Goal: Task Accomplishment & Management: Complete application form

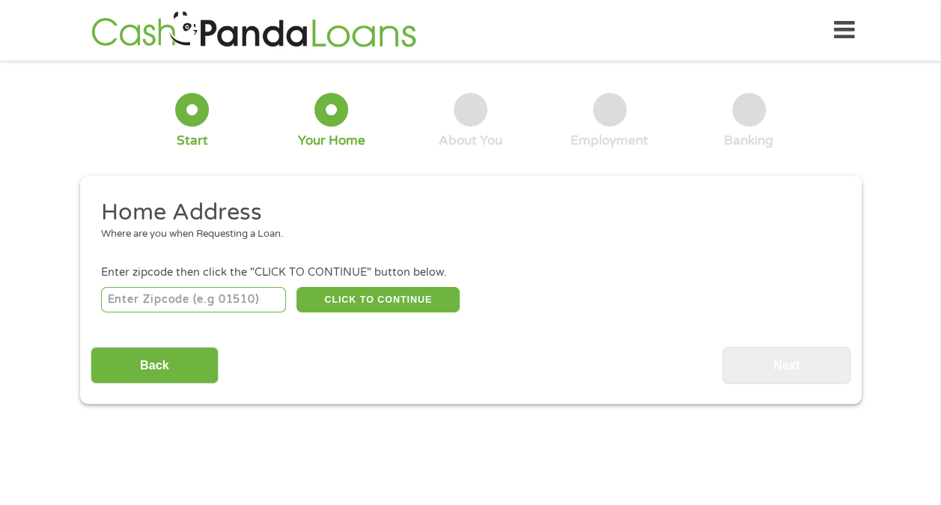
click at [159, 302] on input "number" at bounding box center [193, 299] width 185 height 25
type input "89434"
click at [370, 299] on button "CLICK TO CONTINUE" at bounding box center [377, 299] width 163 height 25
type input "89434"
type input "Sparks"
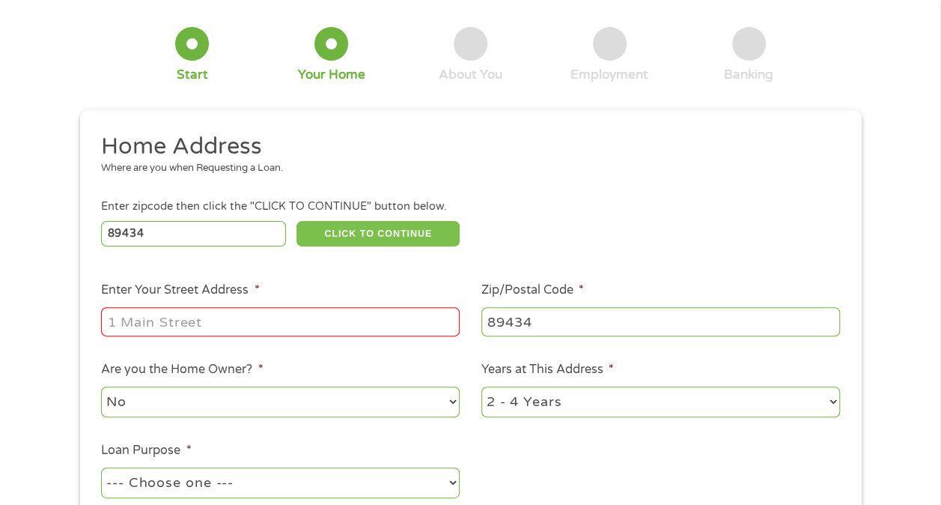
scroll to position [150, 0]
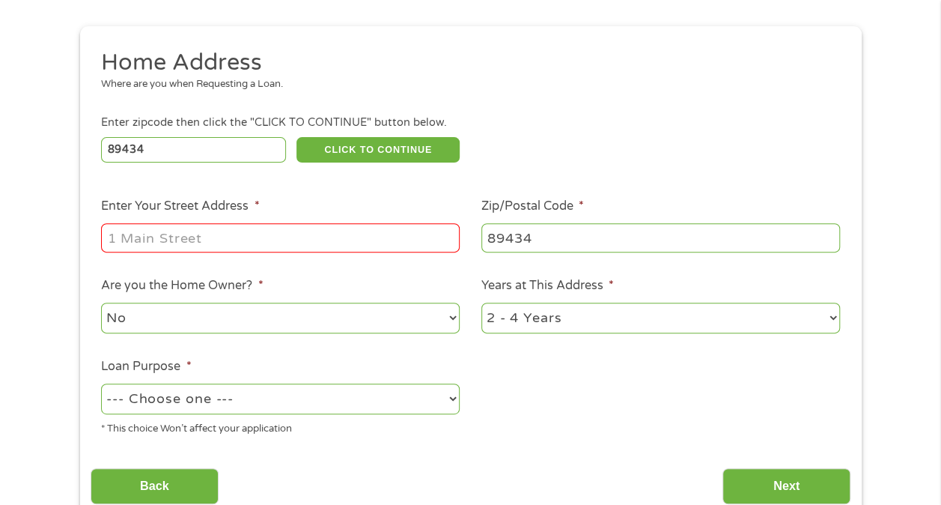
click at [154, 237] on input "Enter Your Street Address *" at bounding box center [280, 237] width 359 height 28
type input "[STREET_ADDRESS][PERSON_NAME]"
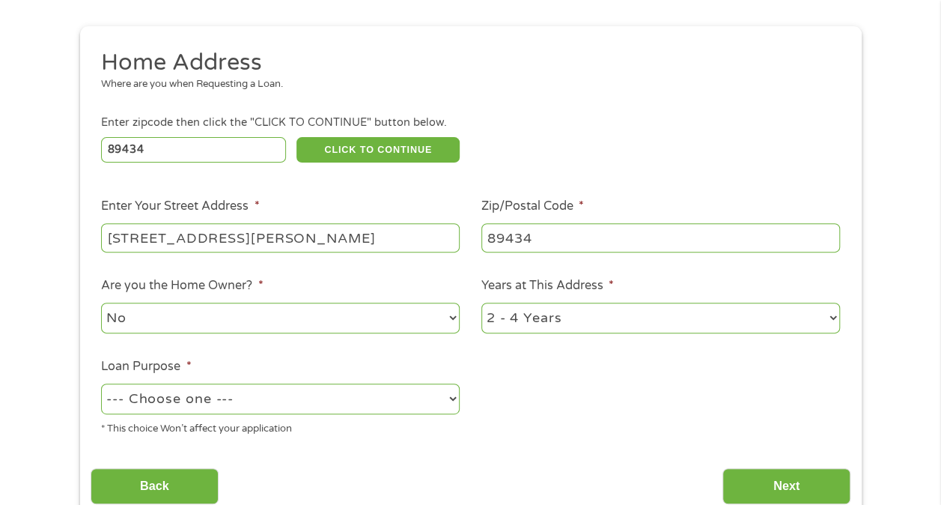
click at [64, 257] on div "1 Start 2 Your Home 3 About You 4 Employment 5 Banking 6 This field is hidden w…" at bounding box center [470, 222] width 941 height 603
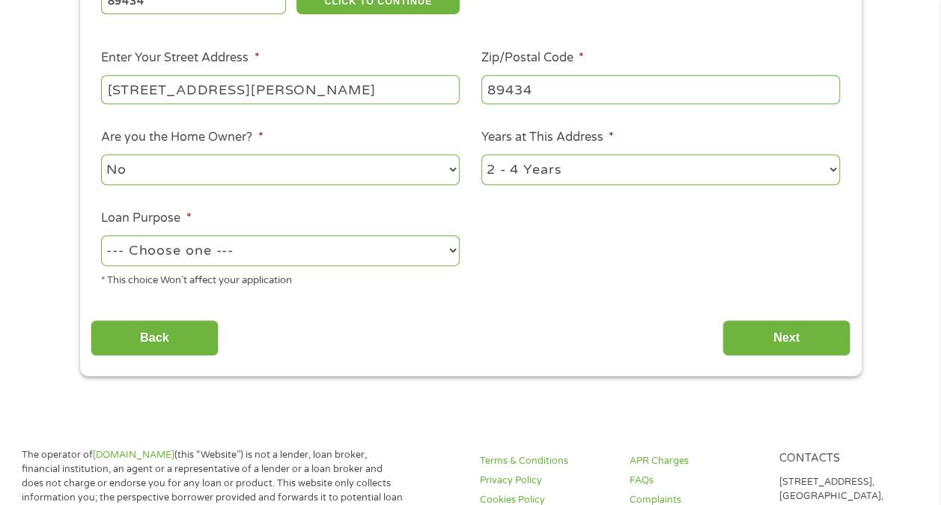
scroll to position [299, 0]
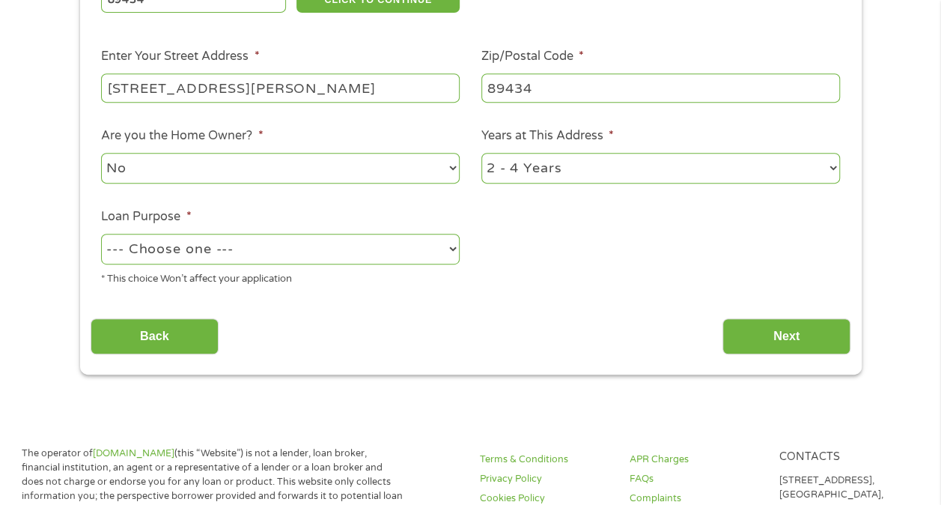
click at [556, 172] on select "1 Year or less 1 - 2 Years 2 - 4 Years Over 4 Years" at bounding box center [660, 168] width 359 height 31
select select "60months"
click at [481, 153] on select "1 Year or less 1 - 2 Years 2 - 4 Years Over 4 Years" at bounding box center [660, 168] width 359 height 31
click at [289, 247] on select "--- Choose one --- Pay Bills Debt Consolidation Home Improvement Major Purchase…" at bounding box center [280, 249] width 359 height 31
select select "shorttermcash"
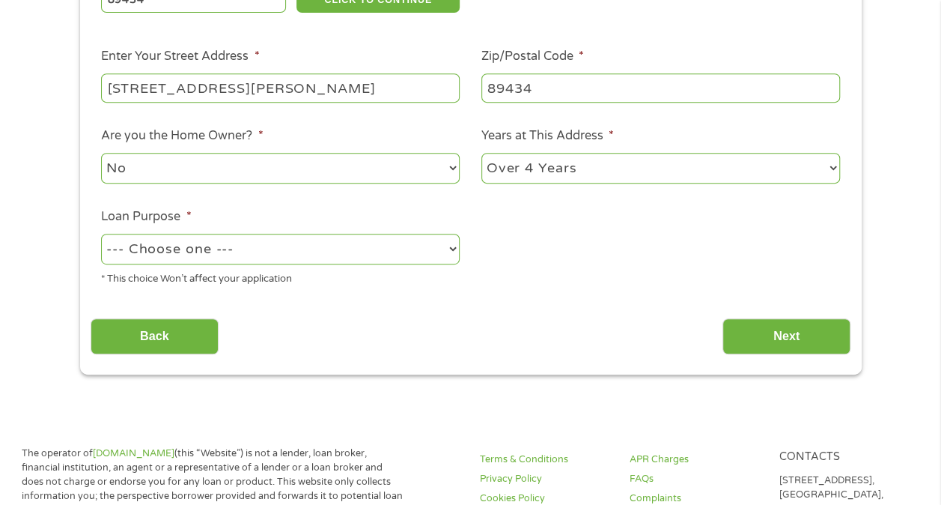
click at [101, 234] on select "--- Choose one --- Pay Bills Debt Consolidation Home Improvement Major Purchase…" at bounding box center [280, 249] width 359 height 31
drag, startPoint x: 820, startPoint y: 331, endPoint x: 780, endPoint y: 347, distance: 43.0
click at [812, 338] on input "Next" at bounding box center [787, 336] width 128 height 37
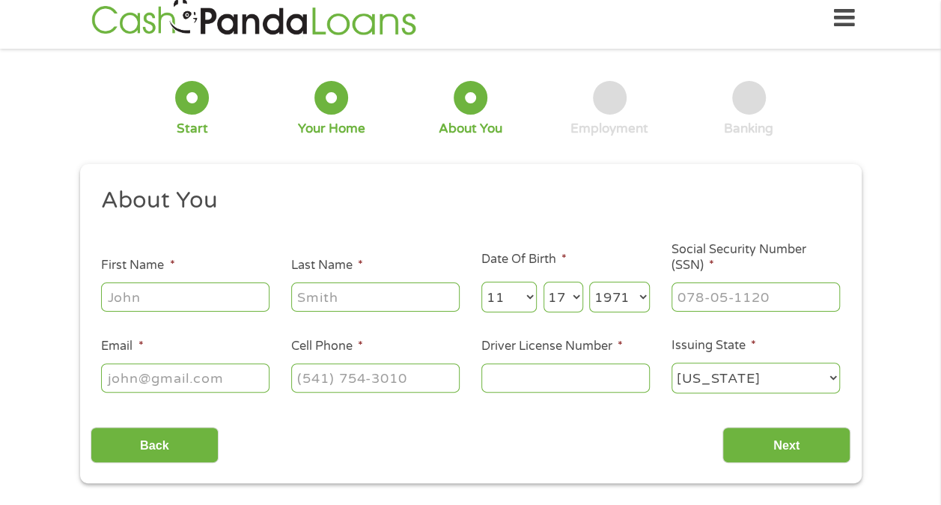
scroll to position [0, 0]
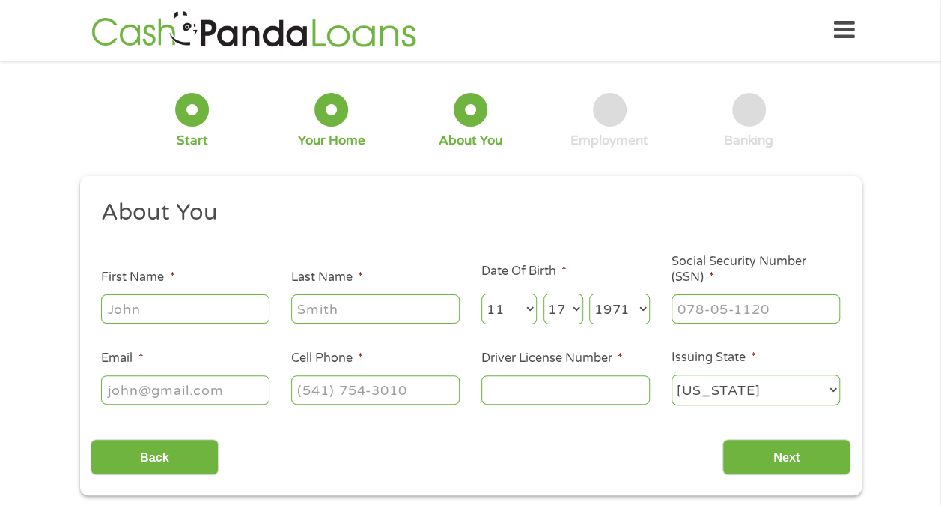
click at [168, 318] on input "First Name *" at bounding box center [185, 308] width 168 height 28
type input "[PERSON_NAME]"
type input "[EMAIL_ADDRESS][DOMAIN_NAME]"
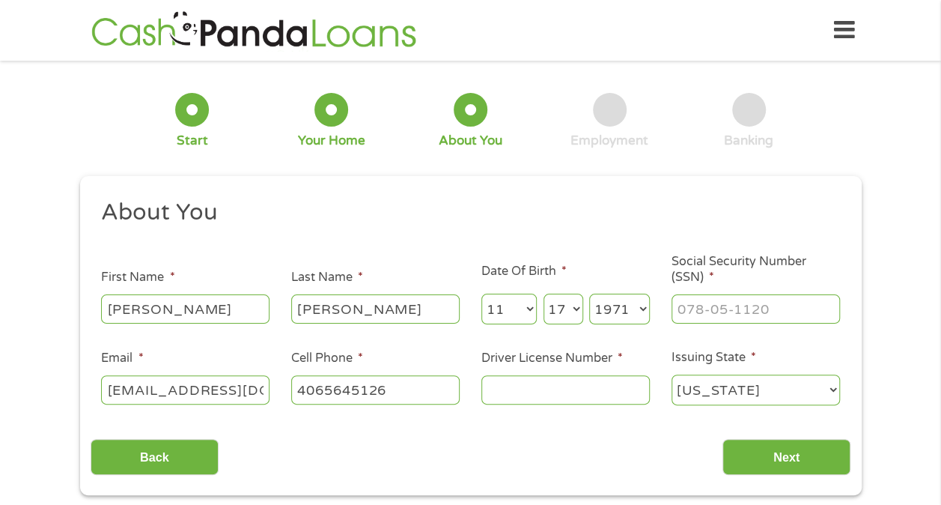
type input "[PHONE_NUMBER]"
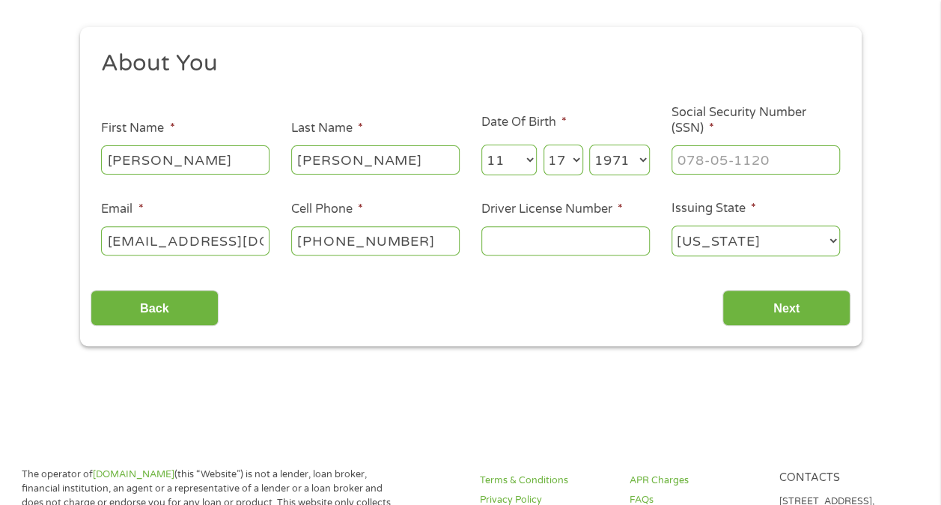
scroll to position [150, 0]
click at [690, 162] on input "___-__-____" at bounding box center [756, 159] width 168 height 28
type input "_51-70-2628"
click at [520, 237] on input "Driver License Number *" at bounding box center [565, 239] width 168 height 28
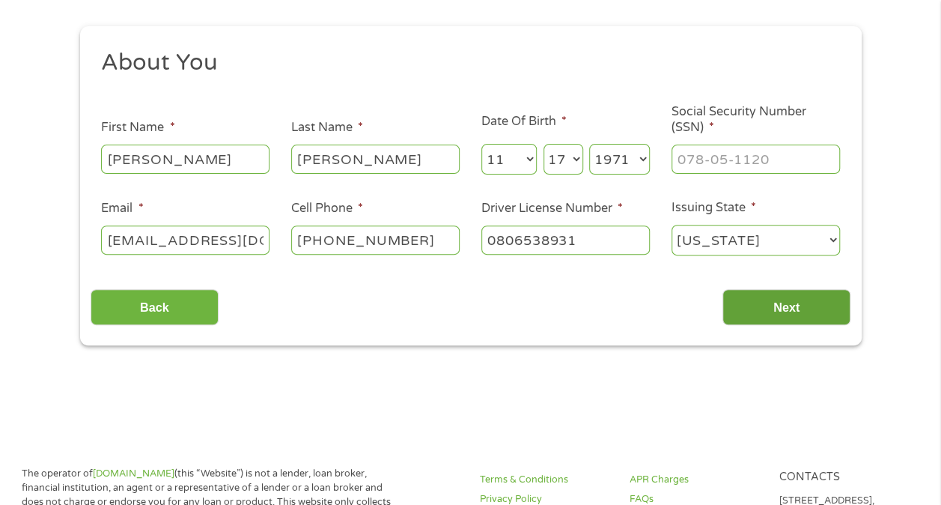
type input "0806538931"
click at [780, 308] on input "Next" at bounding box center [787, 307] width 128 height 37
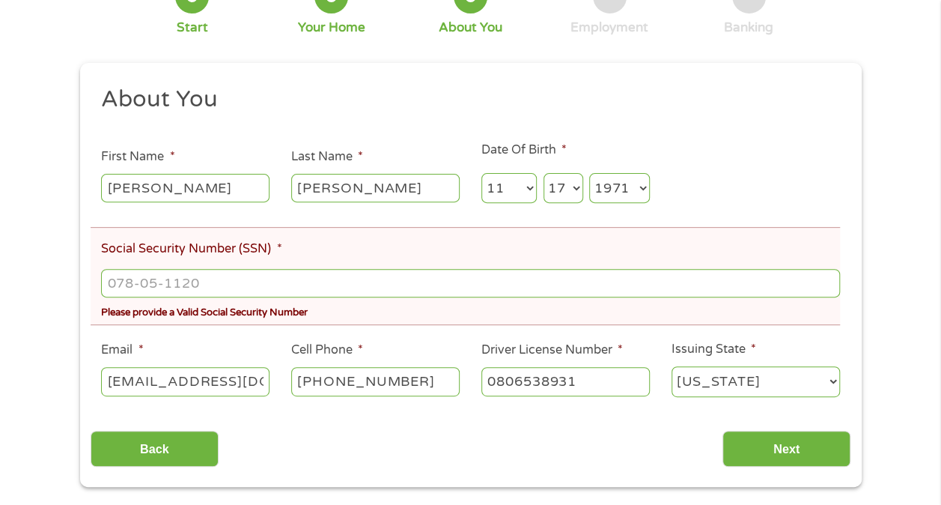
scroll to position [225, 0]
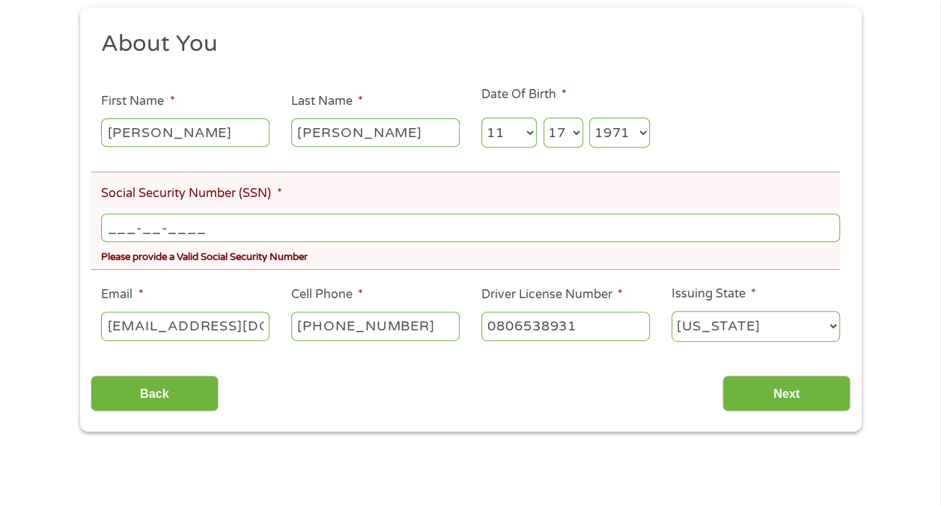
click at [195, 236] on input "___-__-____" at bounding box center [470, 227] width 738 height 28
type input "517-02-6288"
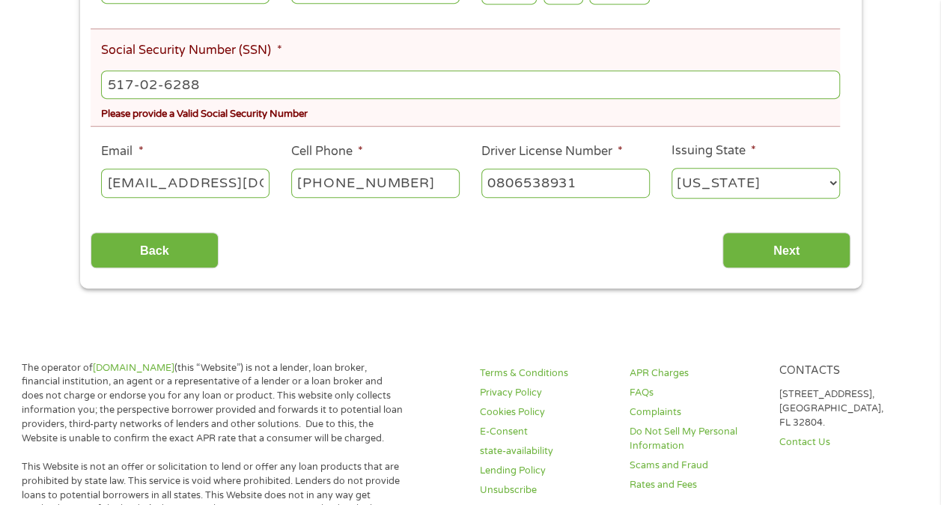
scroll to position [374, 0]
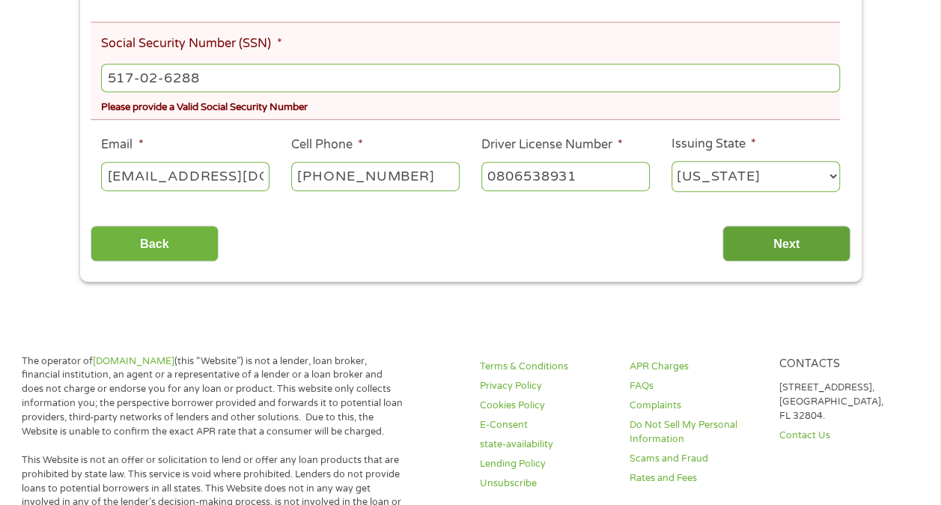
click at [782, 241] on input "Next" at bounding box center [787, 243] width 128 height 37
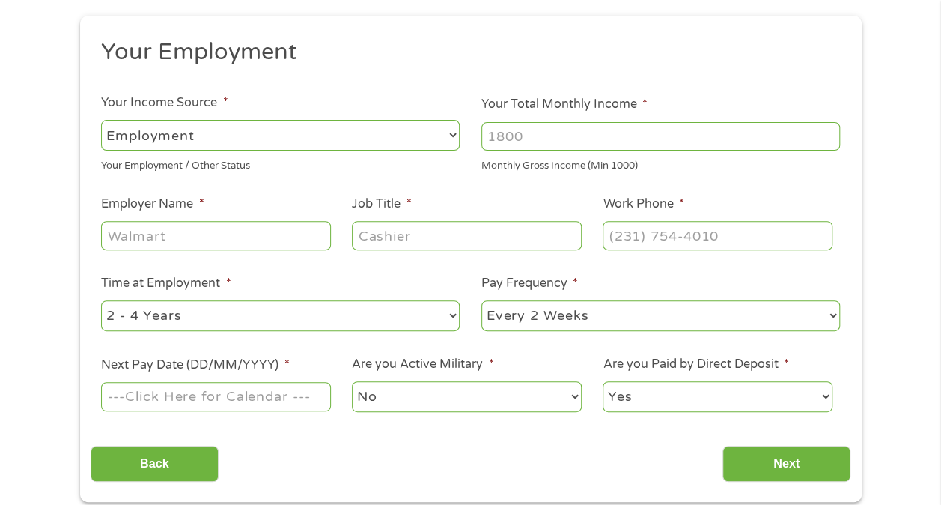
scroll to position [75, 0]
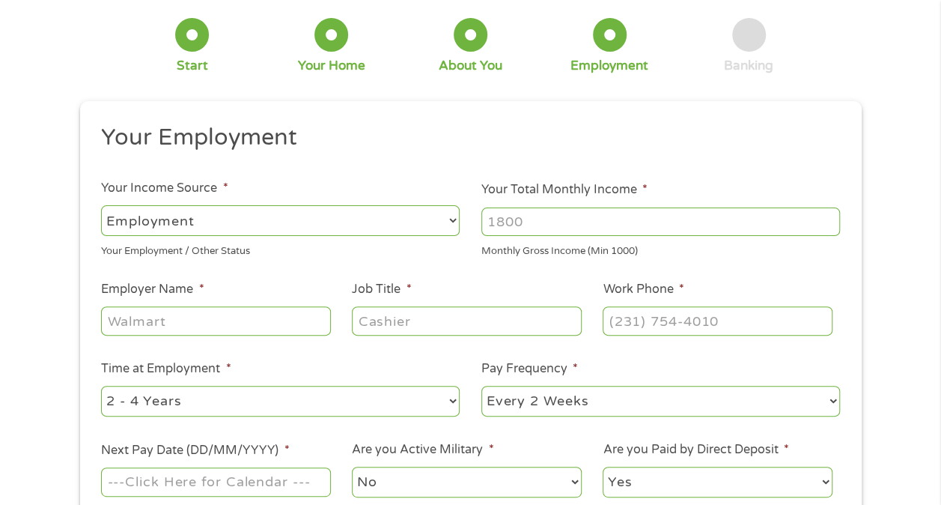
click at [642, 183] on span "*" at bounding box center [644, 189] width 5 height 15
click at [642, 207] on input "Your Total Monthly Income *" at bounding box center [660, 221] width 359 height 28
drag, startPoint x: 632, startPoint y: 139, endPoint x: 577, endPoint y: 174, distance: 66.0
click at [631, 139] on h2 "Your Employment" at bounding box center [465, 138] width 728 height 30
click at [535, 226] on input "Your Total Monthly Income *" at bounding box center [660, 221] width 359 height 28
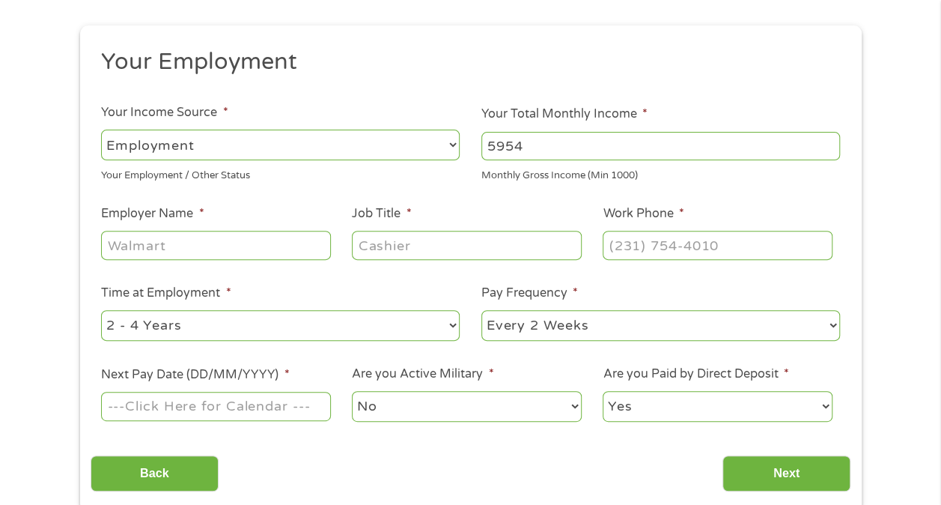
scroll to position [225, 0]
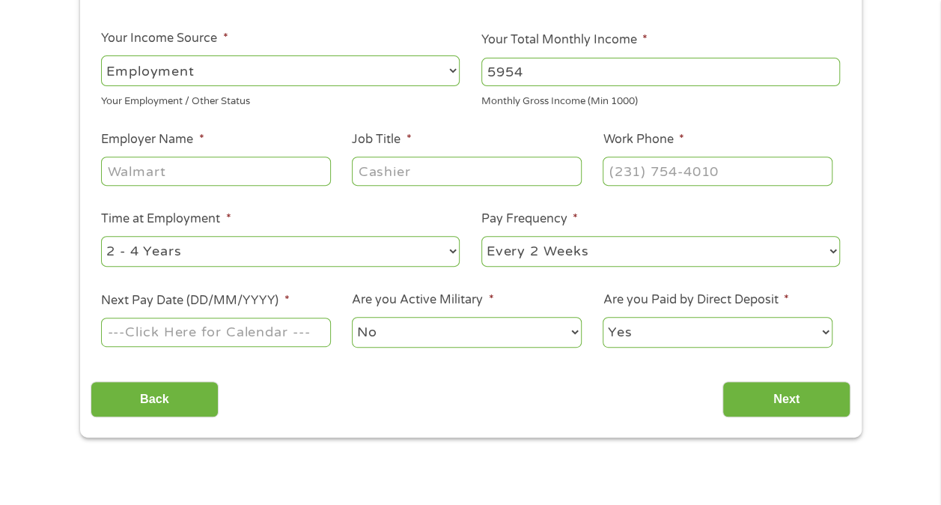
type input "5954"
click at [151, 180] on input "Employer Name *" at bounding box center [215, 170] width 229 height 28
type input "Coupa Software"
type input "Director, Workplace Operations"
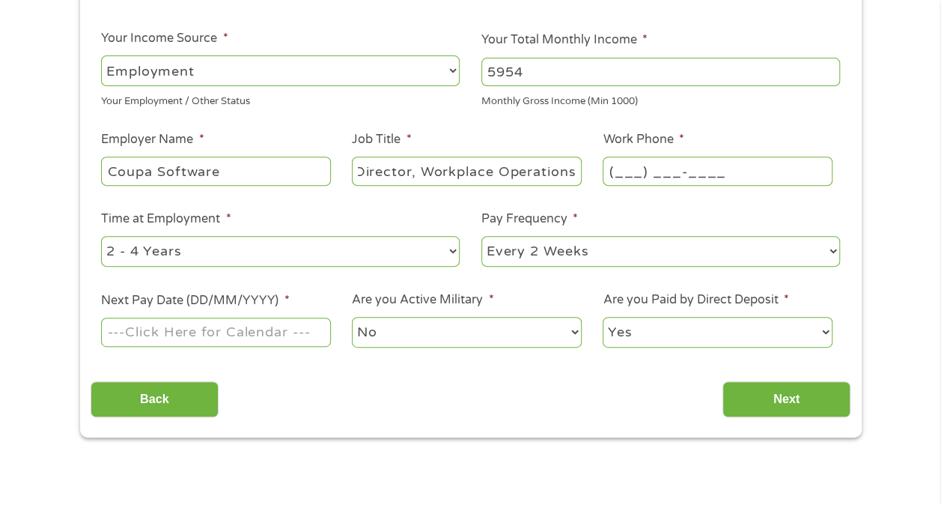
scroll to position [0, 0]
type input "[PHONE_NUMBER]"
click at [180, 253] on select "--- Choose one --- 1 Year or less 1 - 2 Years 2 - 4 Years Over 4 Years" at bounding box center [280, 251] width 359 height 31
select select "60months"
click at [101, 236] on select "--- Choose one --- 1 Year or less 1 - 2 Years 2 - 4 Years Over 4 Years" at bounding box center [280, 251] width 359 height 31
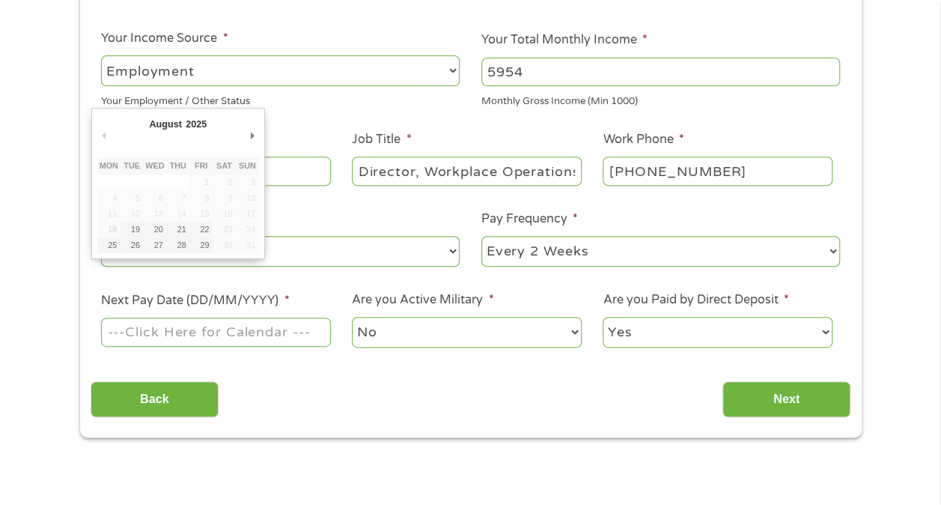
click at [166, 332] on input "Next Pay Date (DD/MM/YYYY) *" at bounding box center [215, 331] width 229 height 28
type input "[DATE]"
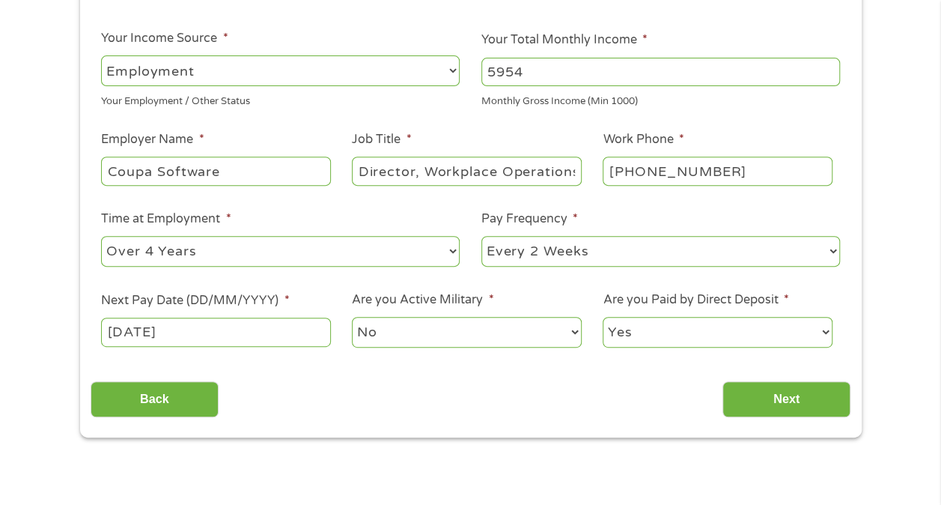
click at [413, 331] on select "No Yes" at bounding box center [466, 332] width 229 height 31
click at [417, 335] on select "No Yes" at bounding box center [466, 332] width 229 height 31
click at [790, 399] on input "Next" at bounding box center [787, 399] width 128 height 37
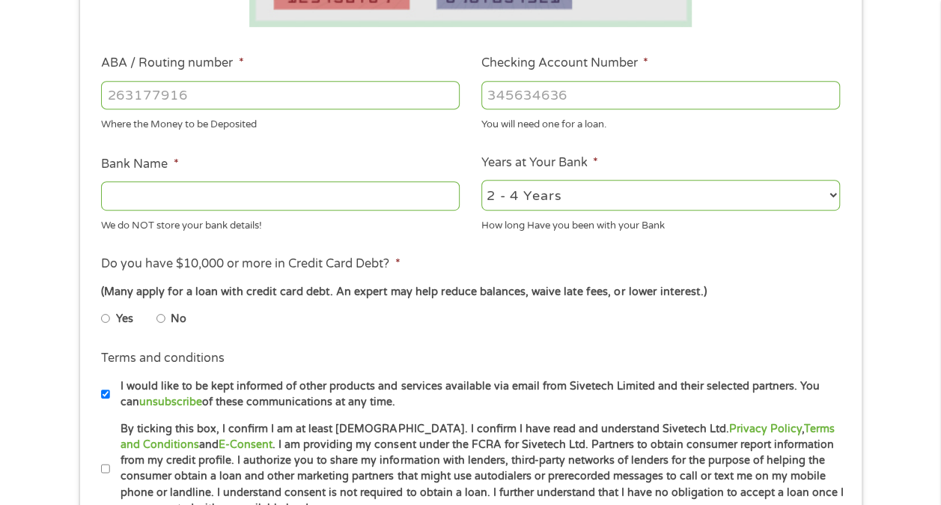
scroll to position [449, 0]
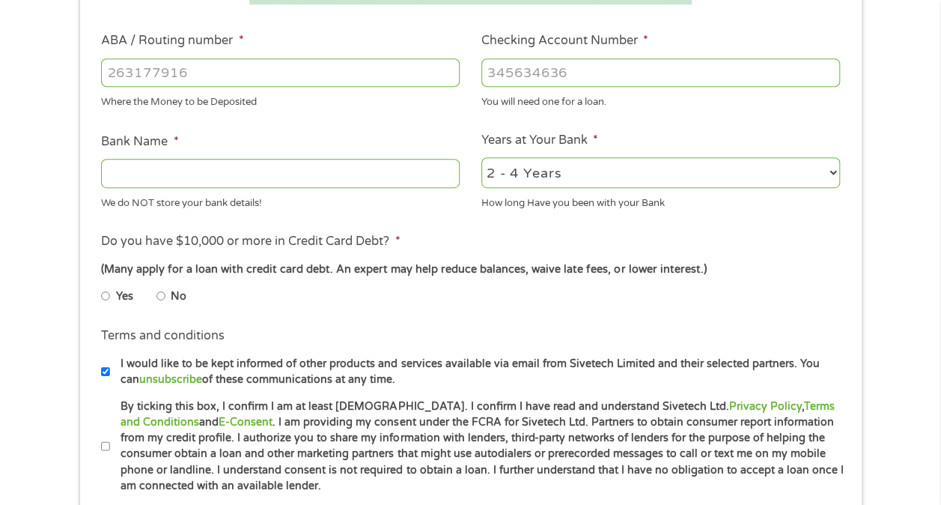
click at [136, 176] on input "Bank Name *" at bounding box center [280, 173] width 359 height 28
click at [502, 73] on input "Checking Account Number *" at bounding box center [660, 72] width 359 height 28
click at [499, 76] on input "Checking Account Number *" at bounding box center [660, 72] width 359 height 28
click at [530, 73] on input "Checking Account Number *" at bounding box center [660, 72] width 359 height 28
click at [124, 49] on li "ABA / Routing number * Where the Money to be Deposited" at bounding box center [281, 70] width 380 height 78
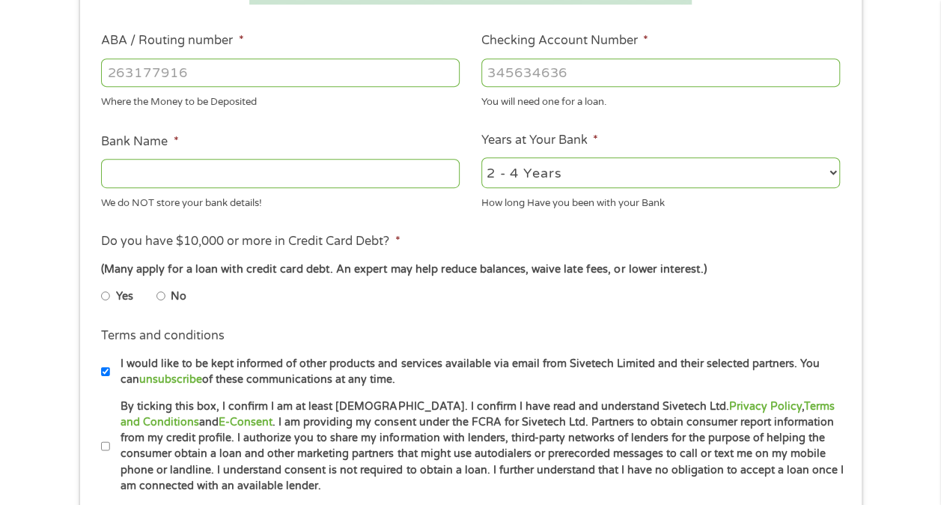
click at [37, 196] on div "1 Start 2 Your Home 3 About You 4 Employment 5 Banking 6 This field is hidden w…" at bounding box center [470, 96] width 941 height 949
click at [139, 75] on input "ABA / Routing number *" at bounding box center [280, 72] width 359 height 28
type input "321270742"
type input "[PERSON_NAME] FARGO BANK NA [US_STATE]"
type input "321270742"
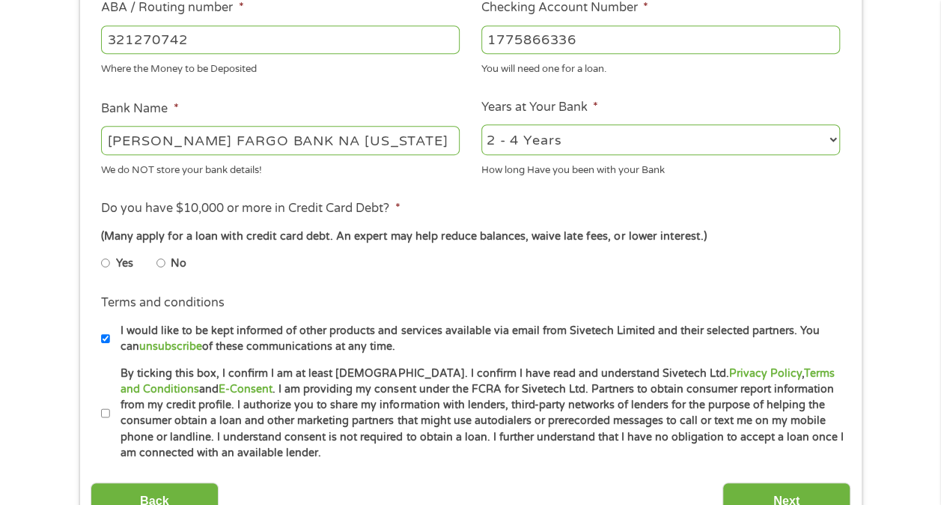
scroll to position [524, 0]
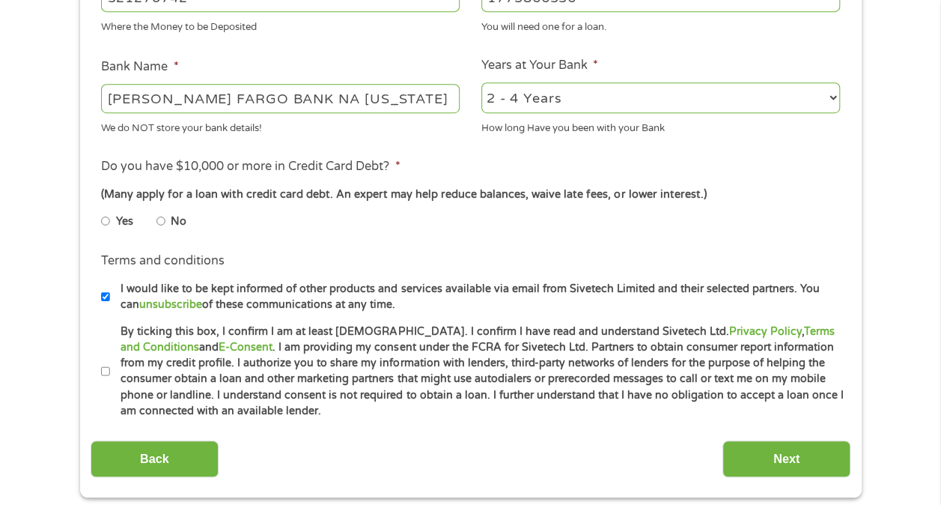
type input "1775866336"
click at [166, 222] on li "No" at bounding box center [183, 221] width 54 height 29
click at [168, 223] on li "No" at bounding box center [183, 221] width 54 height 29
click at [156, 217] on input "No" at bounding box center [160, 221] width 9 height 24
radio input "true"
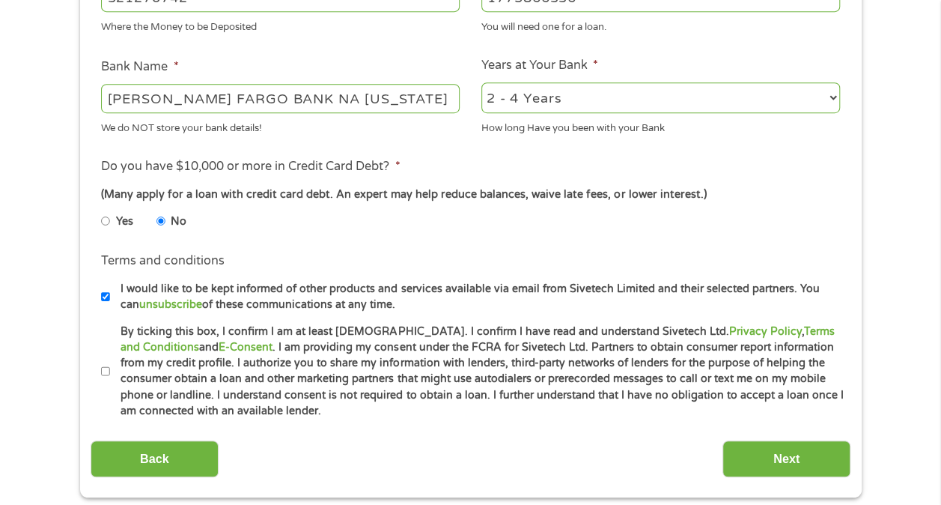
click at [101, 369] on input "By ticking this box, I confirm I am at least [DEMOGRAPHIC_DATA]. I confirm I ha…" at bounding box center [105, 371] width 9 height 24
checkbox input "true"
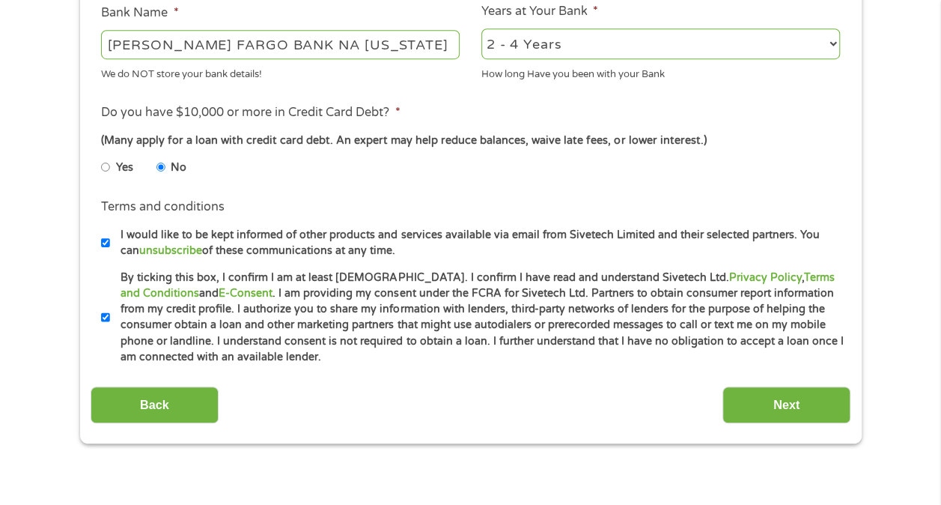
scroll to position [599, 0]
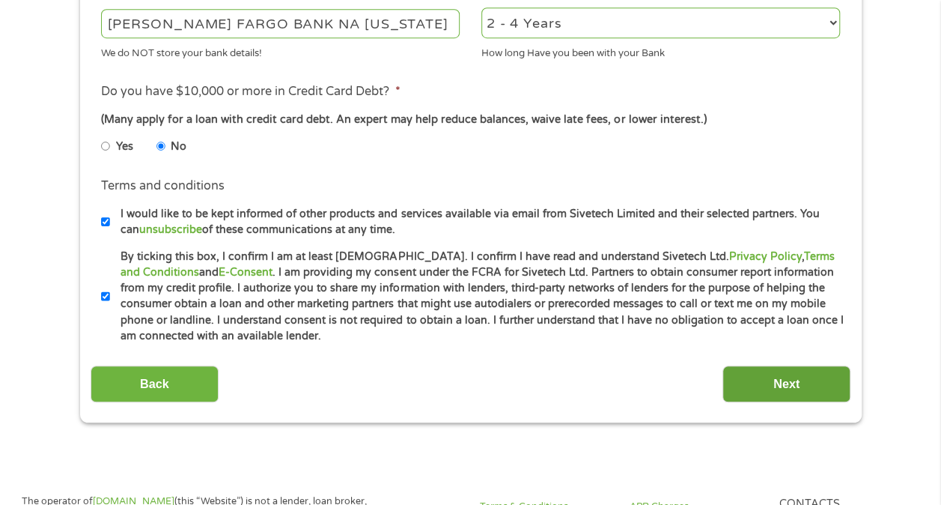
click at [795, 382] on input "Next" at bounding box center [787, 383] width 128 height 37
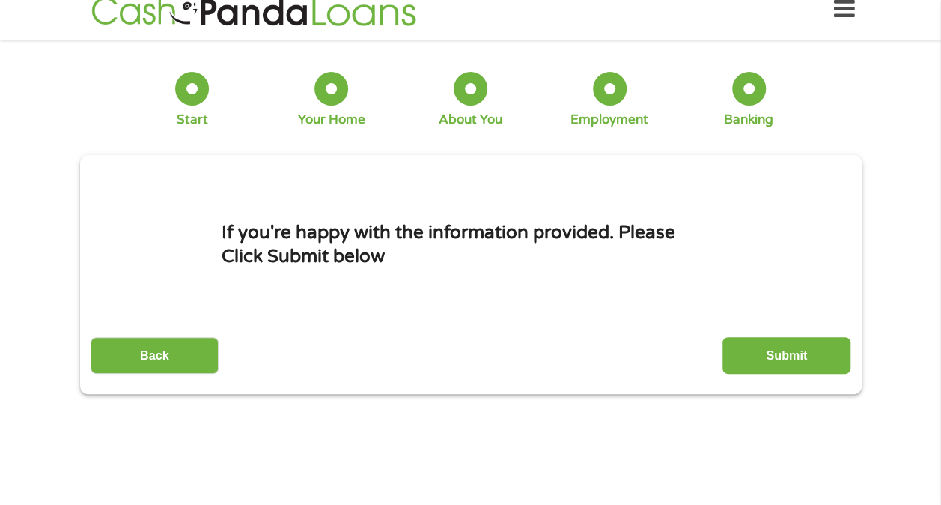
scroll to position [0, 0]
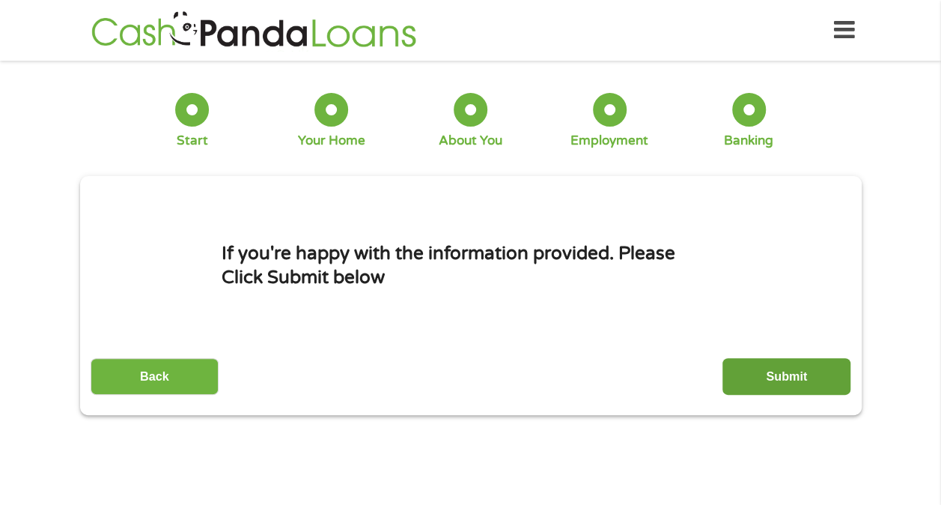
click at [780, 374] on input "Submit" at bounding box center [787, 376] width 128 height 37
